Goal: Understand process/instructions: Learn how to perform a task or action

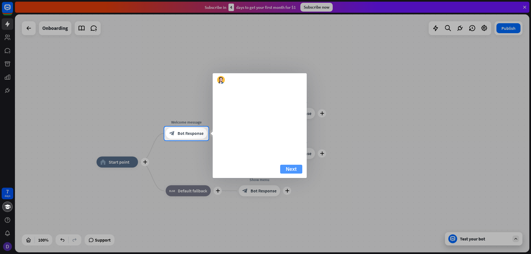
click at [294, 174] on button "Next" at bounding box center [291, 169] width 22 height 9
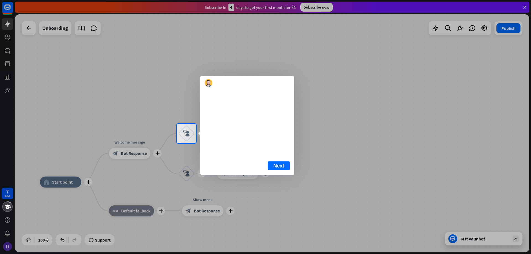
click at [129, 157] on div at bounding box center [265, 198] width 531 height 111
click at [281, 170] on button "Next" at bounding box center [279, 166] width 22 height 9
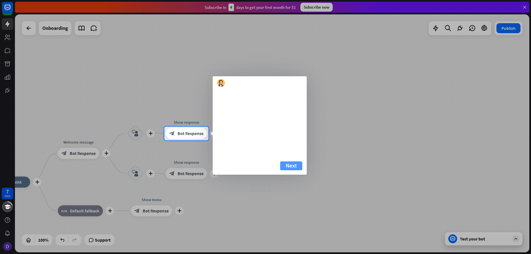
click at [293, 170] on button "Next" at bounding box center [291, 166] width 22 height 9
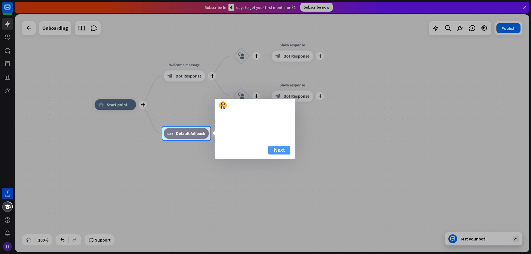
click at [280, 155] on button "Next" at bounding box center [279, 150] width 22 height 9
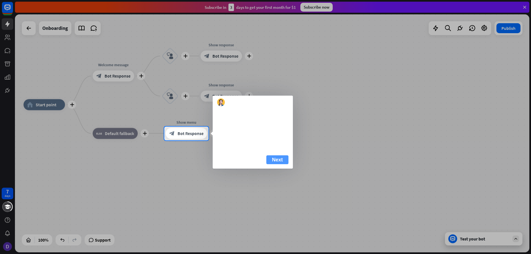
click at [278, 160] on button "Next" at bounding box center [278, 160] width 22 height 9
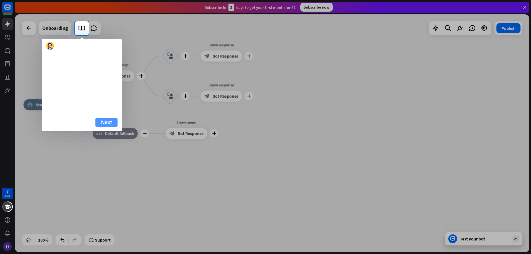
click at [109, 127] on button "Next" at bounding box center [106, 122] width 22 height 9
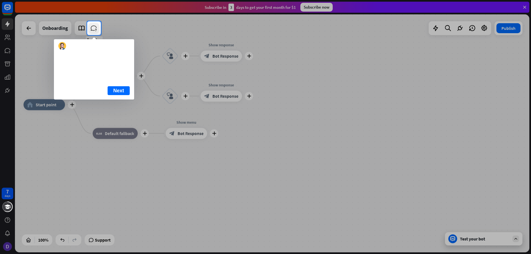
click at [95, 27] on icon at bounding box center [93, 28] width 7 height 7
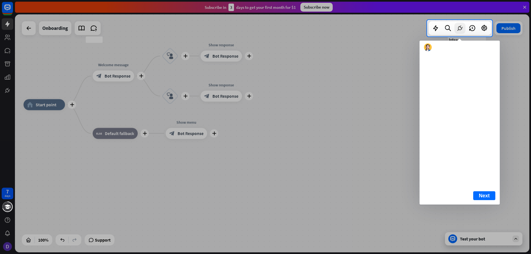
click at [459, 26] on icon at bounding box center [460, 28] width 7 height 7
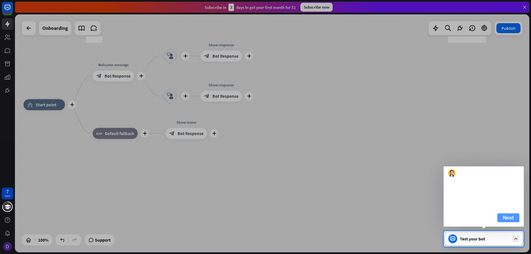
click at [509, 218] on button "Next" at bounding box center [509, 218] width 22 height 9
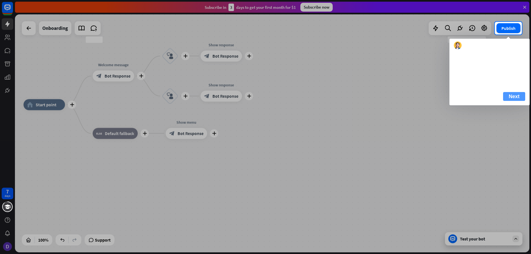
click at [512, 100] on button "Next" at bounding box center [514, 96] width 22 height 9
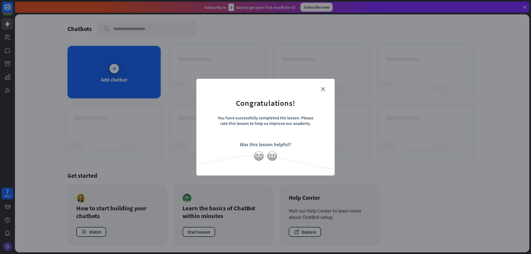
click at [322, 91] on form "Congratulations! You have successfully completed the lesson. Please rate this l…" at bounding box center [265, 119] width 125 height 66
click at [325, 90] on form "Congratulations! You have successfully completed the lesson. Please rate this l…" at bounding box center [265, 119] width 125 height 66
click at [323, 90] on icon "close" at bounding box center [323, 89] width 4 height 4
